Goal: Task Accomplishment & Management: Complete application form

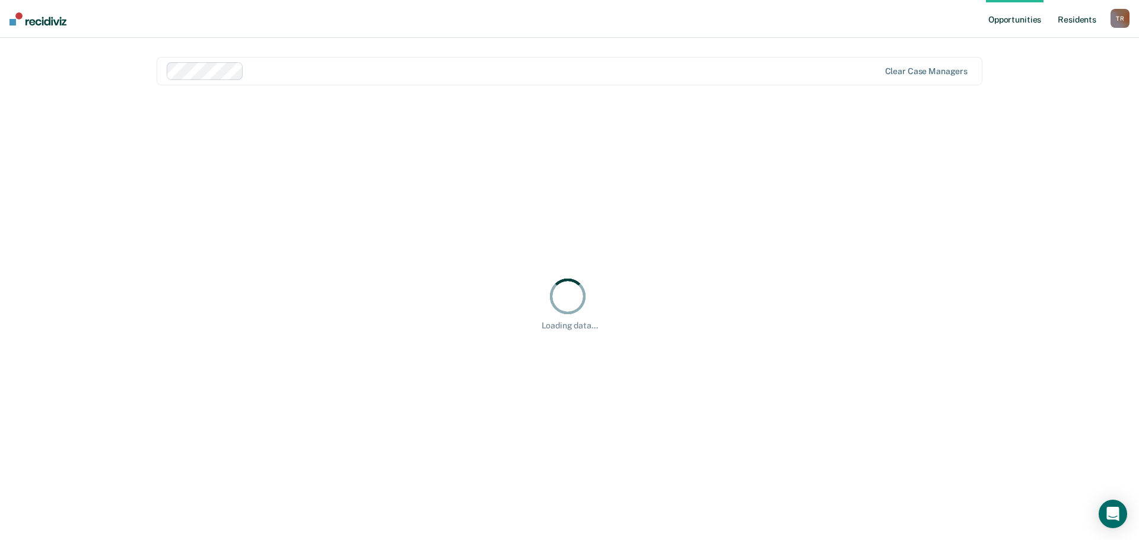
click at [1081, 18] on link "Resident s" at bounding box center [1076, 19] width 43 height 38
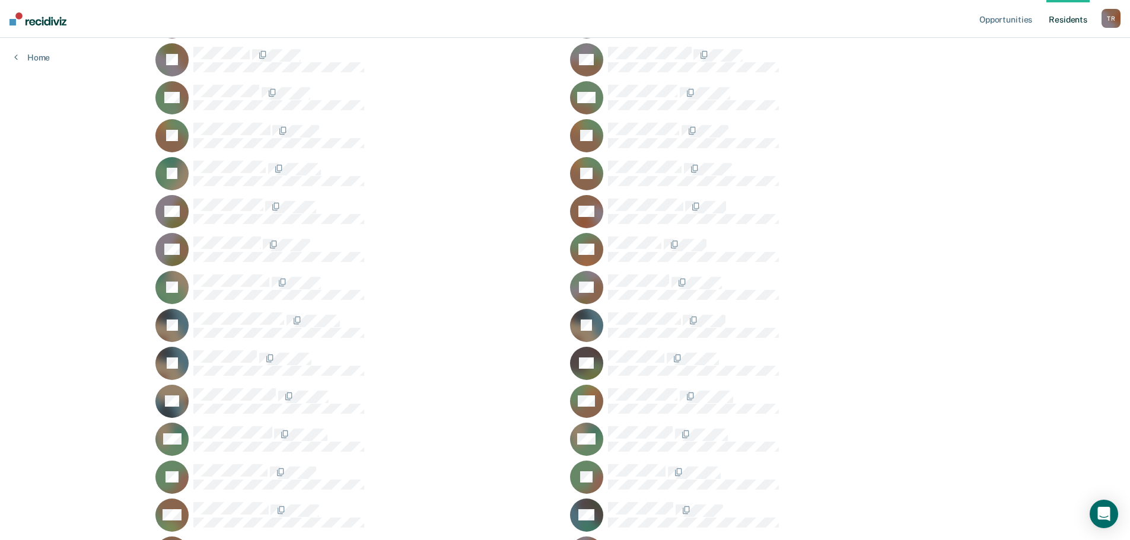
scroll to position [593, 0]
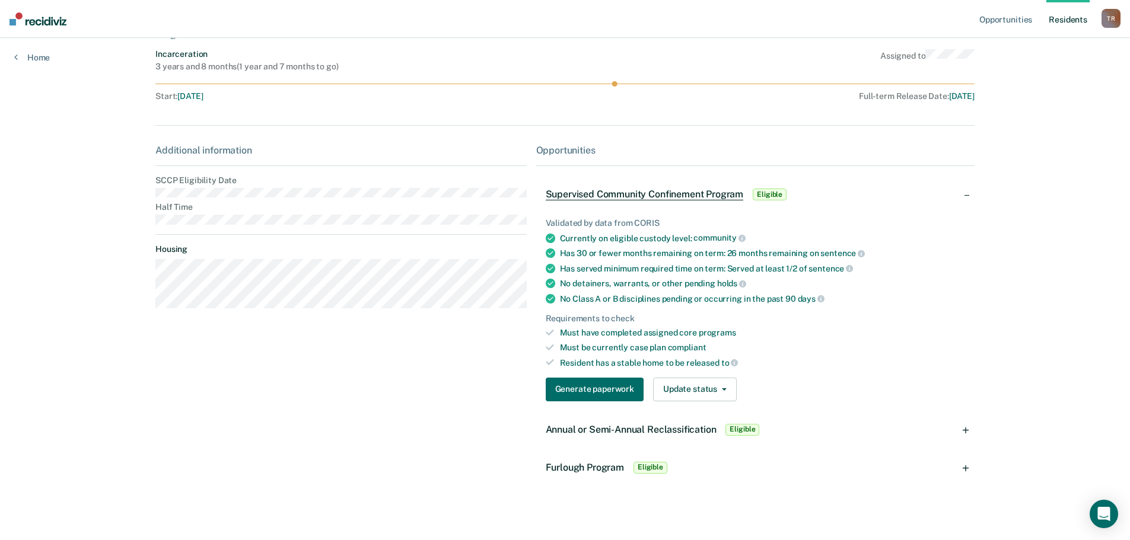
scroll to position [90, 0]
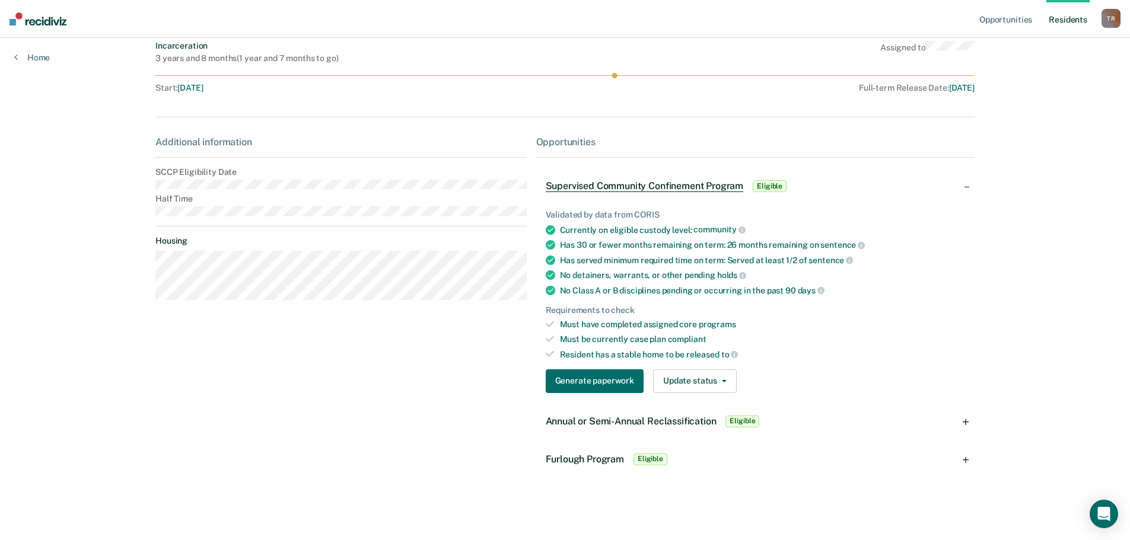
click at [608, 420] on span "Annual or Semi-Annual Reclassification" at bounding box center [631, 421] width 171 height 11
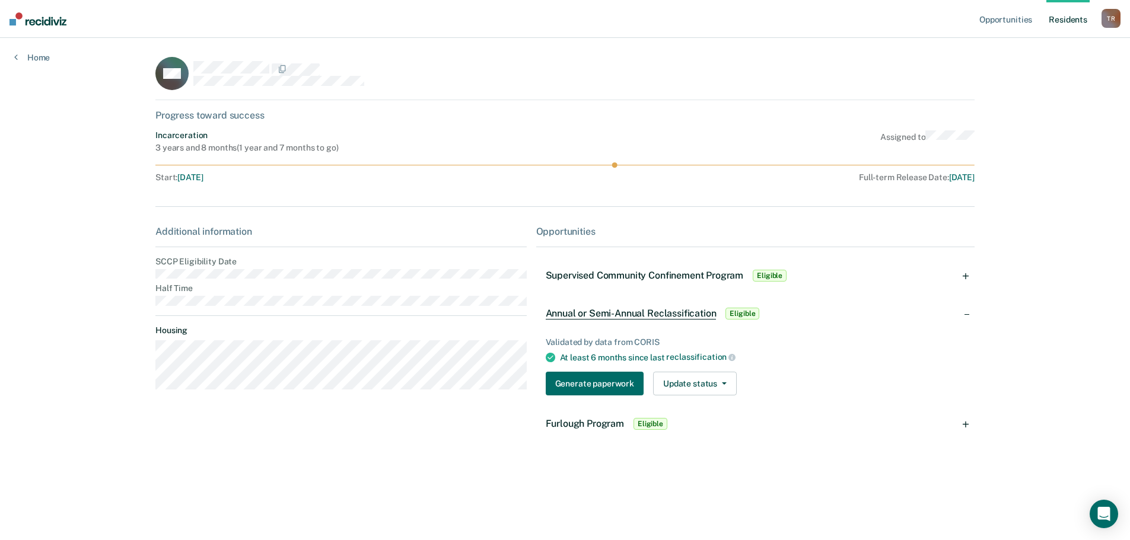
scroll to position [0, 0]
click at [589, 386] on button "Generate paperwork" at bounding box center [595, 384] width 98 height 24
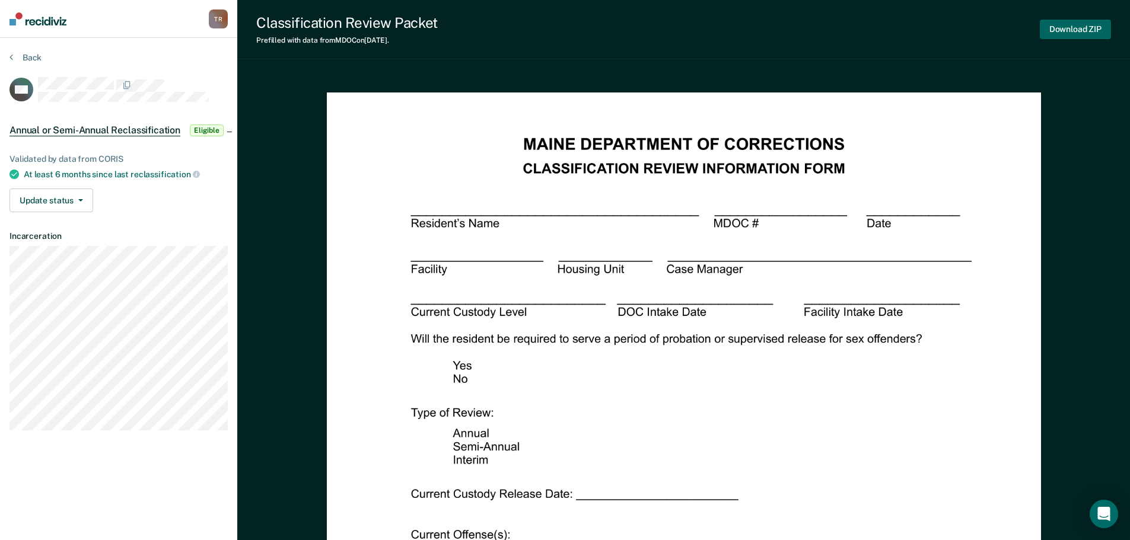
click at [1073, 29] on button "Download ZIP" at bounding box center [1075, 30] width 71 height 20
